Goal: Transaction & Acquisition: Download file/media

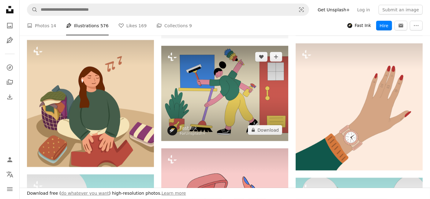
scroll to position [7849, 0]
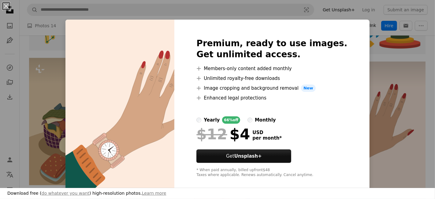
click at [116, 40] on img at bounding box center [119, 108] width 109 height 176
click at [332, 41] on div "Premium, ready to use images. Get unlimited access. A plus sign Members-only co…" at bounding box center [271, 108] width 195 height 176
click at [368, 61] on div "An X shape Premium, ready to use images. Get unlimited access. A plus sign Memb…" at bounding box center [217, 99] width 435 height 199
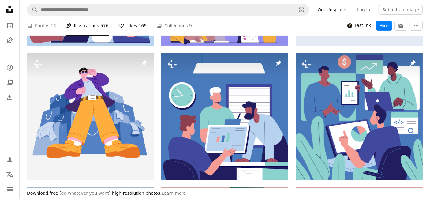
scroll to position [204, 0]
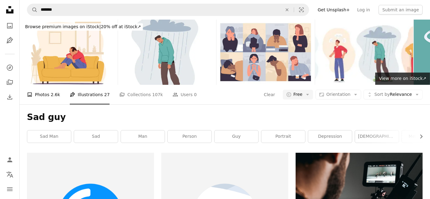
click at [43, 85] on link "A photo Photos 2.6k" at bounding box center [43, 95] width 33 height 20
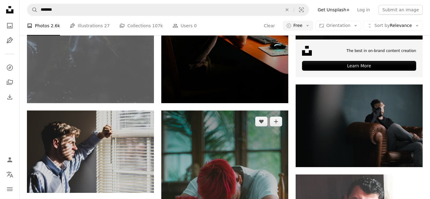
scroll to position [238, 0]
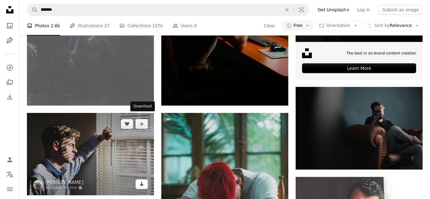
click at [140, 180] on icon "Arrow pointing down" at bounding box center [141, 183] width 5 height 7
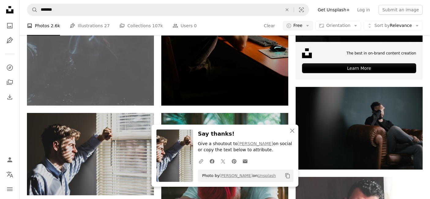
click at [226, 32] on div "A photo Photos 2.6k Pen Tool Illustrations 27 A stack of folders Collections 10…" at bounding box center [224, 26] width 395 height 20
click at [293, 133] on icon "An X shape" at bounding box center [291, 130] width 7 height 7
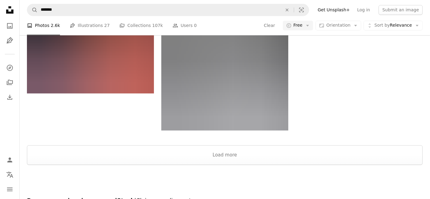
scroll to position [1173, 0]
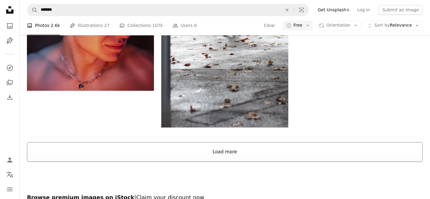
click at [214, 142] on button "Load more" at bounding box center [224, 152] width 395 height 20
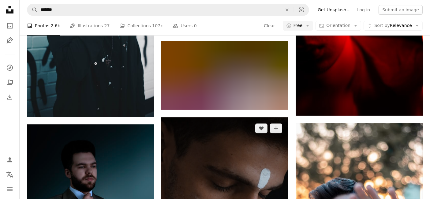
scroll to position [2057, 0]
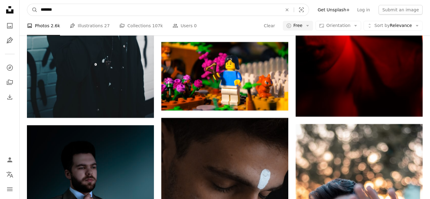
drag, startPoint x: 47, startPoint y: 11, endPoint x: 60, endPoint y: 11, distance: 12.5
click at [60, 11] on input "*******" at bounding box center [159, 10] width 243 height 12
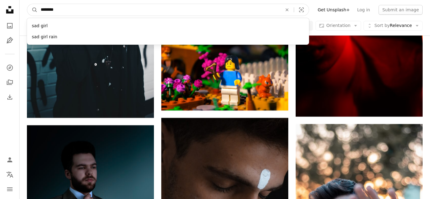
type input "********"
click at [27, 4] on button "A magnifying glass" at bounding box center [32, 10] width 10 height 12
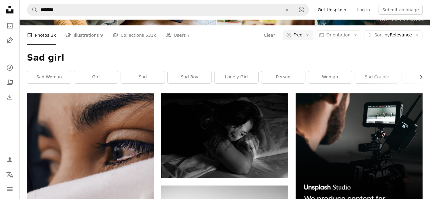
scroll to position [68, 0]
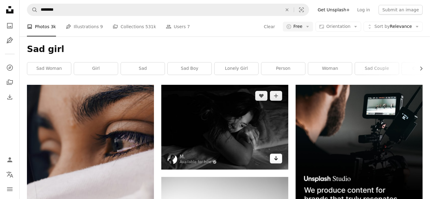
click at [275, 156] on icon "Download" at bounding box center [276, 158] width 4 height 4
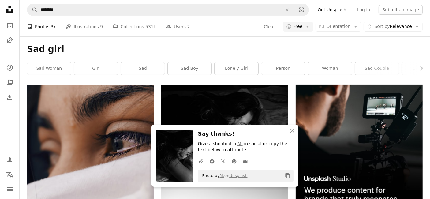
click at [207, 29] on div "A photo Photos 3k Pen Tool Illustrations 9 A stack of folders Collections 531k …" at bounding box center [224, 27] width 395 height 20
click at [291, 129] on icon "An X shape" at bounding box center [291, 130] width 7 height 7
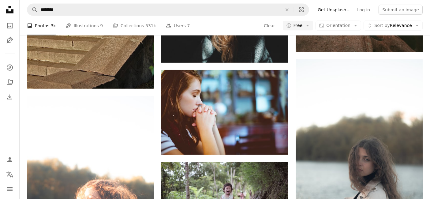
scroll to position [985, 0]
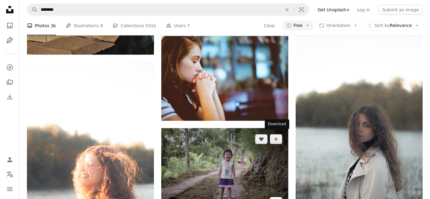
click at [275, 198] on icon "Download" at bounding box center [276, 201] width 4 height 4
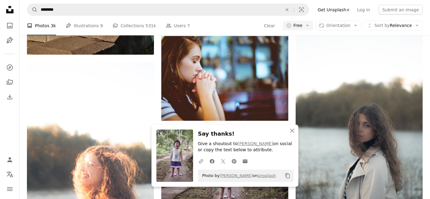
click at [226, 23] on div "A photo Photos 3k Pen Tool Illustrations 9 A stack of folders Collections 531k …" at bounding box center [224, 26] width 395 height 20
click at [293, 131] on icon "An X shape" at bounding box center [291, 130] width 7 height 7
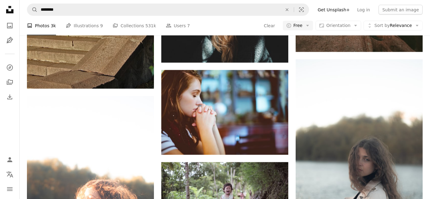
scroll to position [951, 0]
drag, startPoint x: 336, startPoint y: 103, endPoint x: 409, endPoint y: 128, distance: 76.9
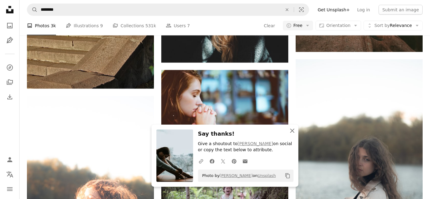
click at [291, 130] on icon "An X shape" at bounding box center [291, 130] width 7 height 7
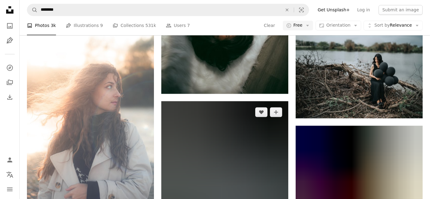
scroll to position [1257, 0]
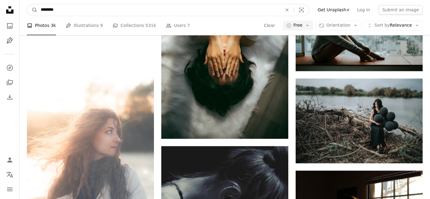
click at [71, 10] on input "********" at bounding box center [159, 10] width 243 height 12
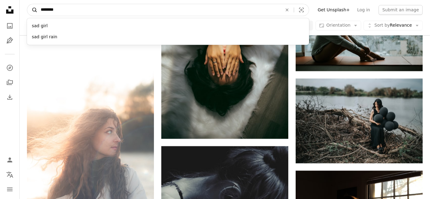
drag, startPoint x: 71, startPoint y: 10, endPoint x: 35, endPoint y: 12, distance: 36.2
click at [35, 12] on form "A magnifying glass ******** sad girl sad girl rain An X shape Visual search" at bounding box center [168, 10] width 282 height 12
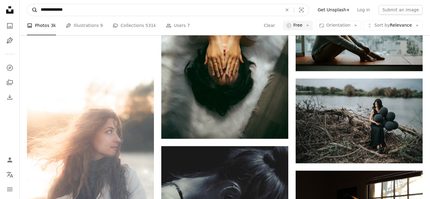
type input "**********"
click button "A magnifying glass" at bounding box center [32, 10] width 10 height 12
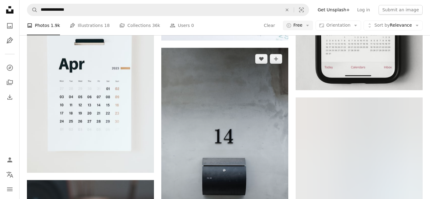
scroll to position [1563, 0]
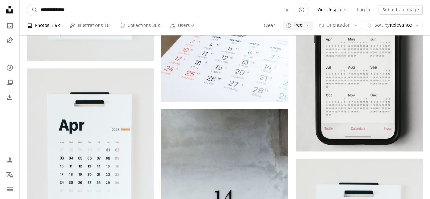
drag, startPoint x: 81, startPoint y: 12, endPoint x: 6, endPoint y: 17, distance: 75.4
type input "**********"
click button "A magnifying glass" at bounding box center [32, 10] width 10 height 12
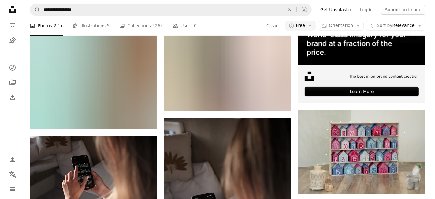
scroll to position [204, 0]
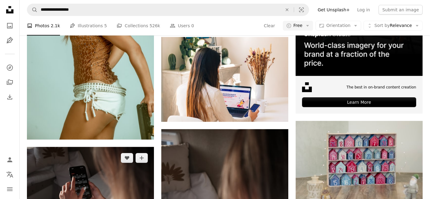
click at [120, 147] on img at bounding box center [90, 189] width 127 height 84
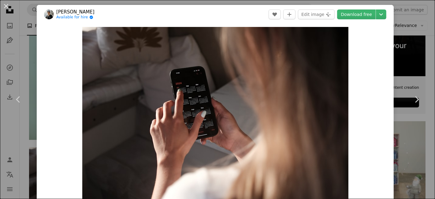
drag, startPoint x: 201, startPoint y: 90, endPoint x: 380, endPoint y: 112, distance: 179.9
click at [380, 112] on div "Zoom in" at bounding box center [215, 115] width 357 height 183
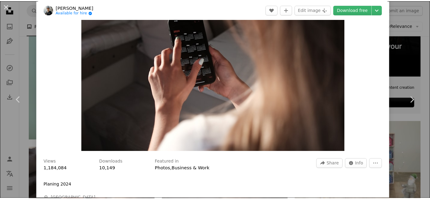
scroll to position [34, 0]
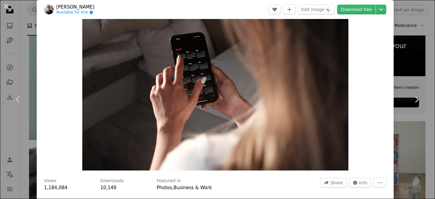
click at [410, 22] on div "An X shape Chevron left Chevron right [PERSON_NAME] Available for hire A checkm…" at bounding box center [217, 99] width 435 height 199
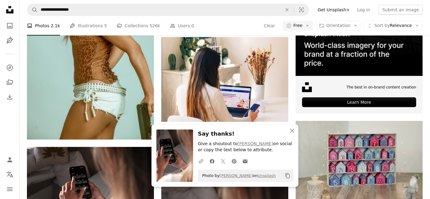
click at [239, 26] on div "A photo Photos 2.1k Pen Tool Illustrations 5 A stack of folders Collections 526…" at bounding box center [224, 26] width 395 height 20
click at [291, 131] on icon "button" at bounding box center [292, 130] width 4 height 4
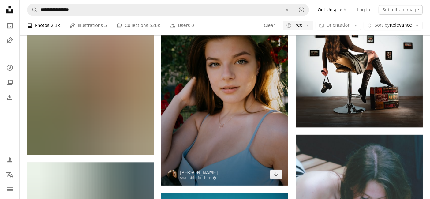
scroll to position [1903, 0]
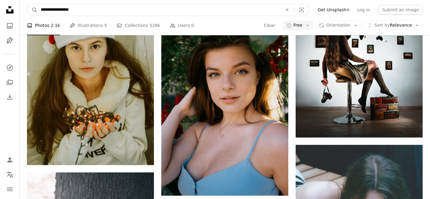
click at [75, 12] on input "**********" at bounding box center [159, 10] width 243 height 12
drag, startPoint x: 75, startPoint y: 12, endPoint x: 37, endPoint y: 14, distance: 37.7
click at [38, 14] on input "**********" at bounding box center [159, 10] width 243 height 12
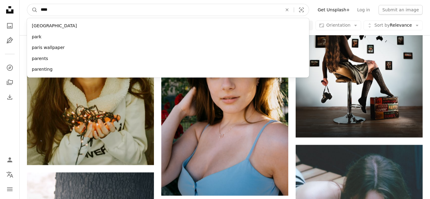
type input "*****"
click button "A magnifying glass" at bounding box center [32, 10] width 10 height 12
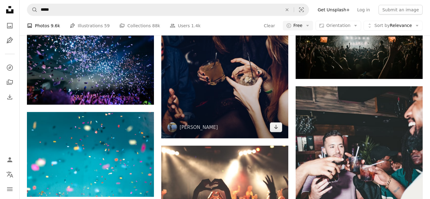
scroll to position [340, 0]
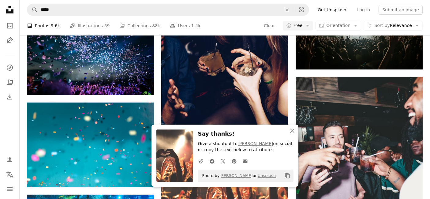
click at [294, 131] on icon "An X shape" at bounding box center [291, 130] width 7 height 7
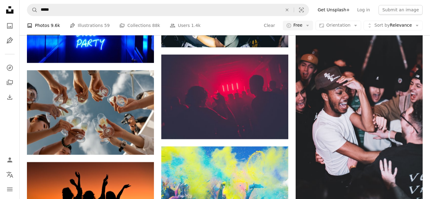
scroll to position [1325, 0]
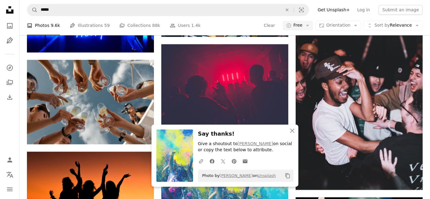
click at [228, 68] on div "A heart A plus sign [PERSON_NAME] Available for hire A checkmark inside of a ci…" at bounding box center [224, 111] width 127 height 2567
click at [291, 131] on icon "button" at bounding box center [292, 130] width 4 height 4
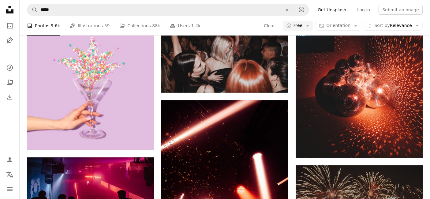
scroll to position [2242, 0]
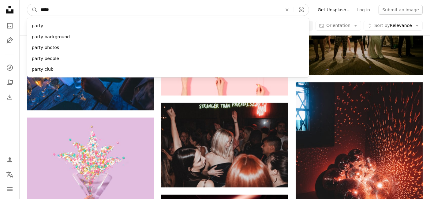
drag, startPoint x: 57, startPoint y: 10, endPoint x: 19, endPoint y: 13, distance: 38.6
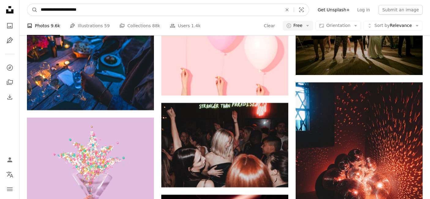
type input "**********"
click at [27, 4] on button "A magnifying glass" at bounding box center [32, 10] width 10 height 12
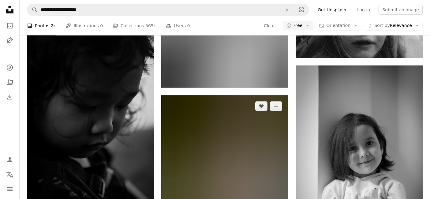
scroll to position [3024, 0]
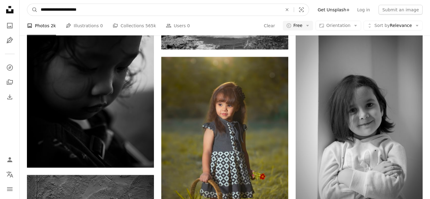
drag, startPoint x: 65, startPoint y: 9, endPoint x: 85, endPoint y: 9, distance: 19.3
click at [85, 9] on input "**********" at bounding box center [159, 10] width 243 height 12
type input "**********"
click button "A magnifying glass" at bounding box center [32, 10] width 10 height 12
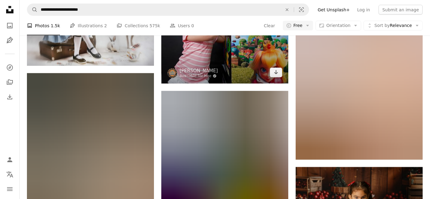
scroll to position [951, 0]
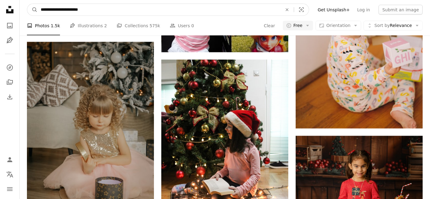
drag, startPoint x: 57, startPoint y: 9, endPoint x: 88, endPoint y: 9, distance: 30.6
click at [88, 9] on input "**********" at bounding box center [159, 10] width 243 height 12
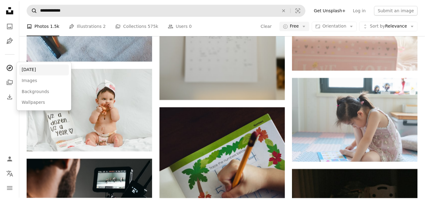
scroll to position [1299, 0]
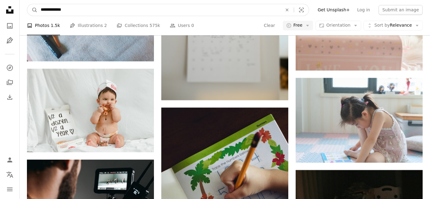
click at [63, 8] on input "**********" at bounding box center [159, 10] width 243 height 12
type input "**********"
click button "A magnifying glass" at bounding box center [32, 10] width 10 height 12
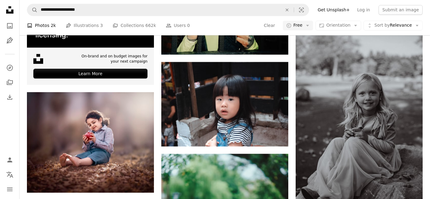
scroll to position [1329, 0]
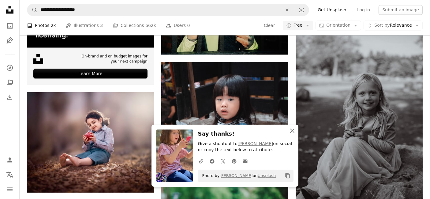
click at [291, 129] on icon "An X shape" at bounding box center [291, 130] width 7 height 7
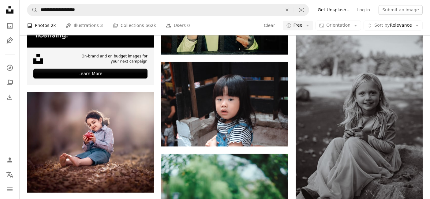
scroll to position [5576, 0]
